Goal: Task Accomplishment & Management: Manage account settings

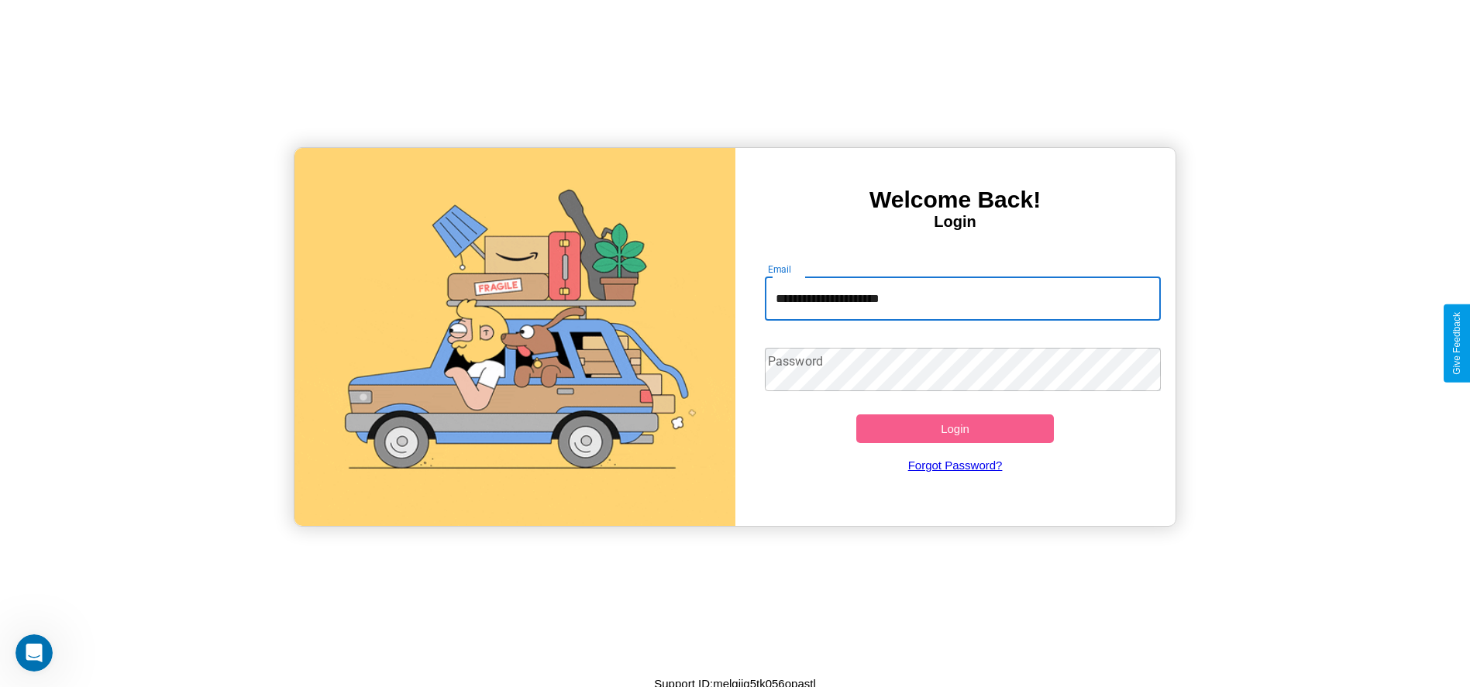
type input "**********"
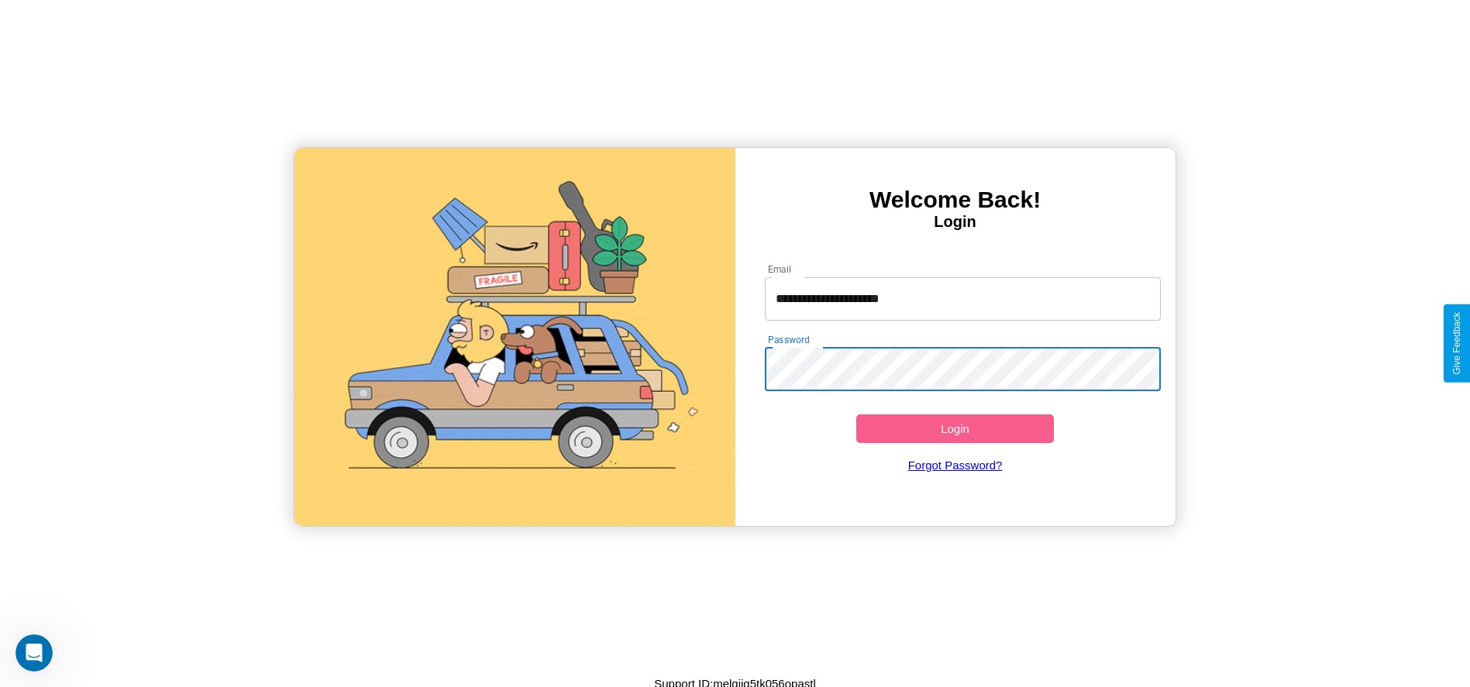
click at [955, 429] on button "Login" at bounding box center [955, 429] width 198 height 29
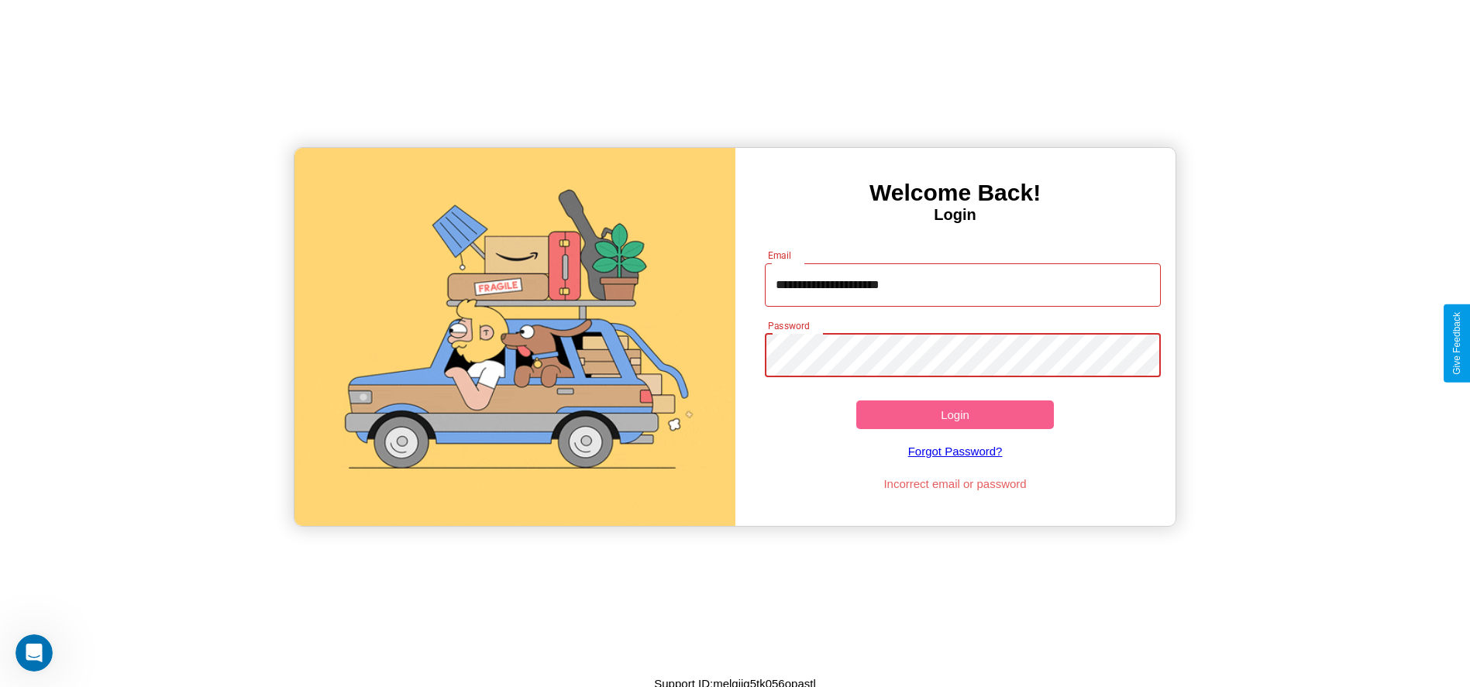
click at [955, 415] on button "Login" at bounding box center [955, 415] width 198 height 29
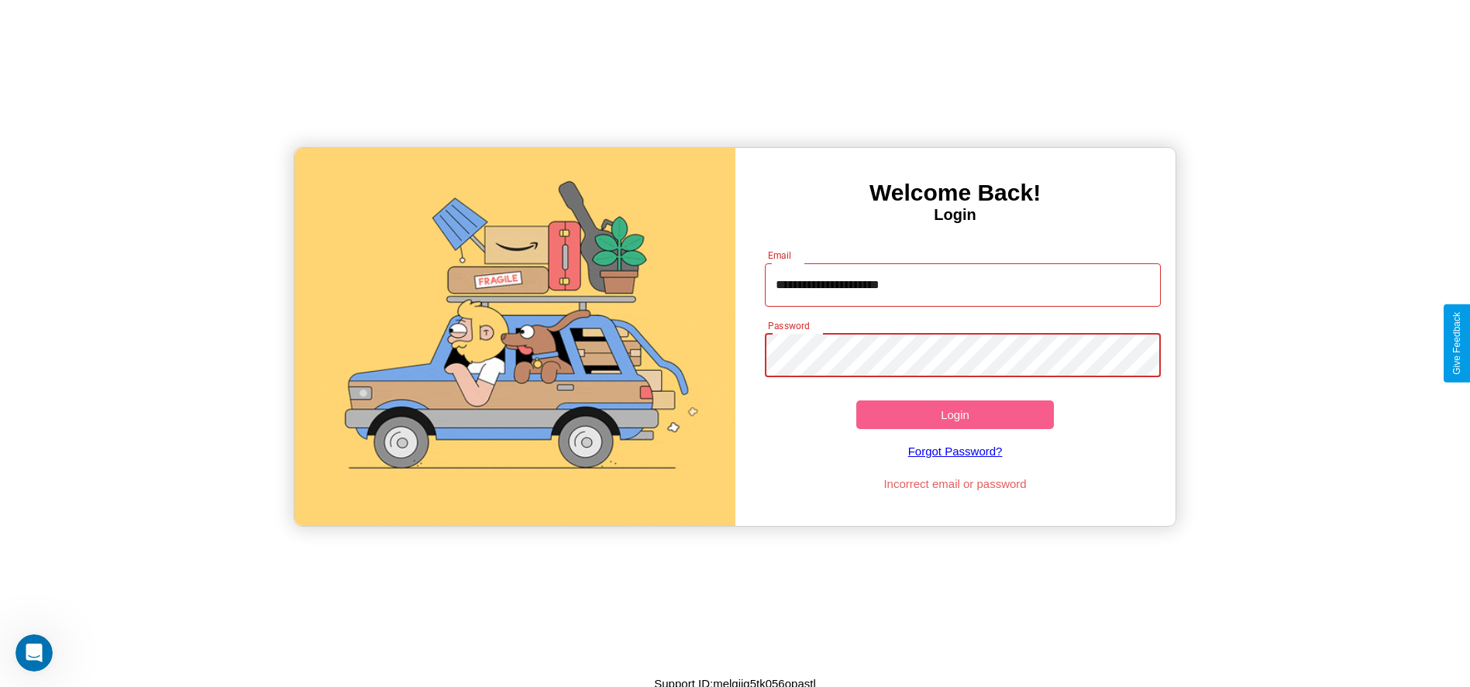
click at [955, 415] on button "Login" at bounding box center [955, 415] width 198 height 29
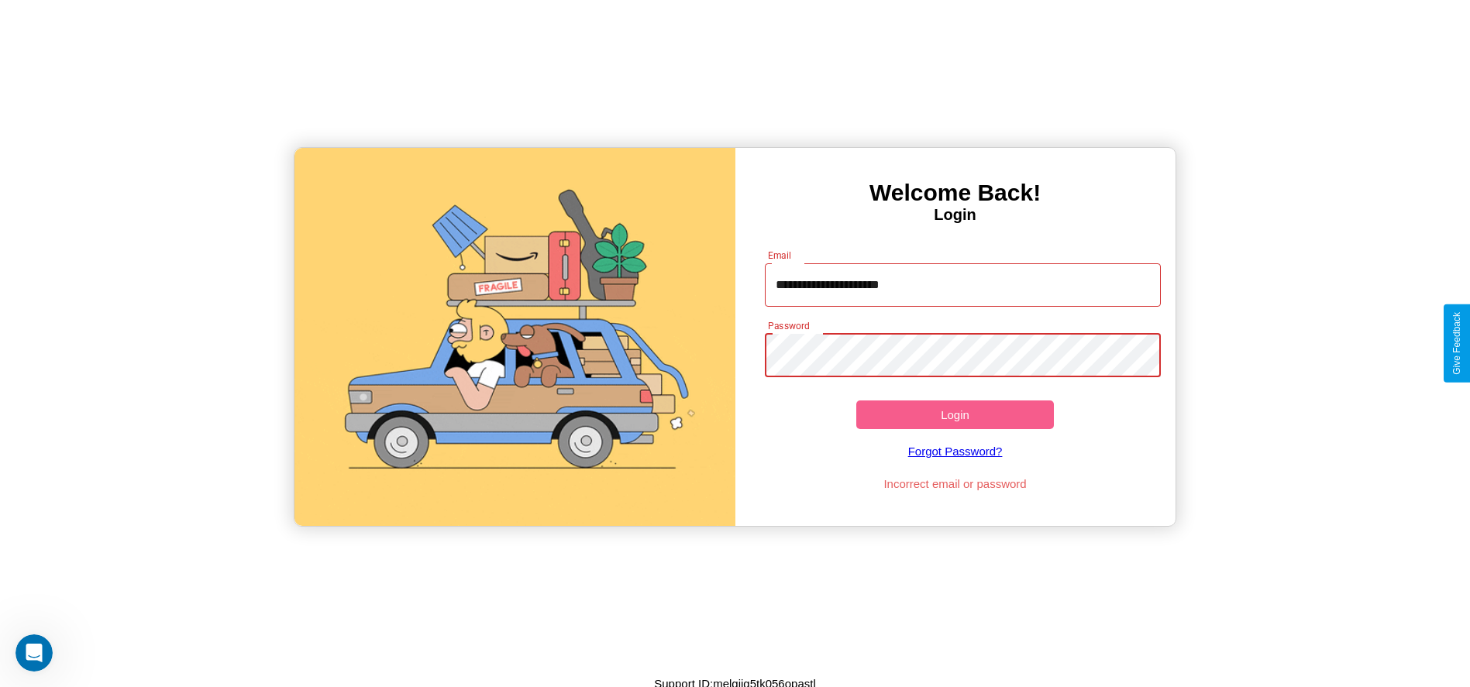
click at [955, 415] on button "Login" at bounding box center [955, 415] width 198 height 29
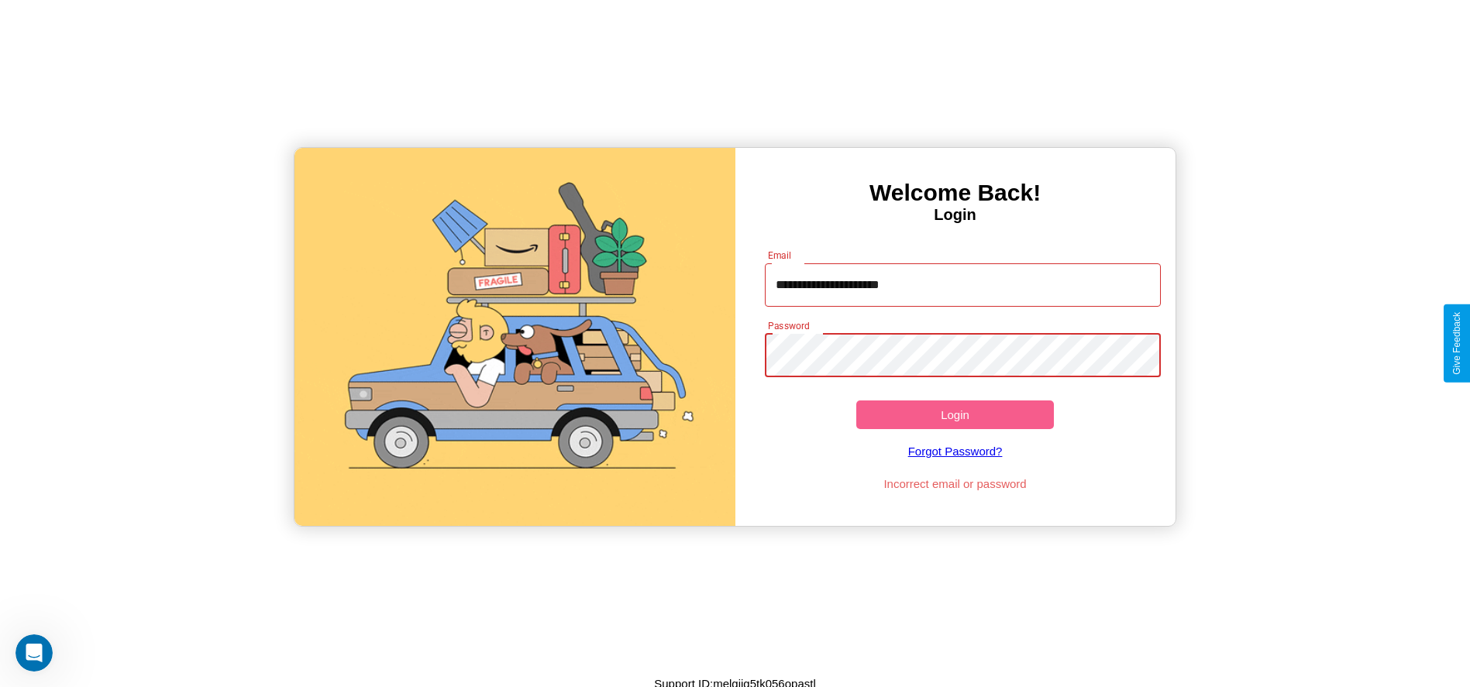
click at [955, 415] on button "Login" at bounding box center [955, 415] width 198 height 29
